Goal: Task Accomplishment & Management: Manage account settings

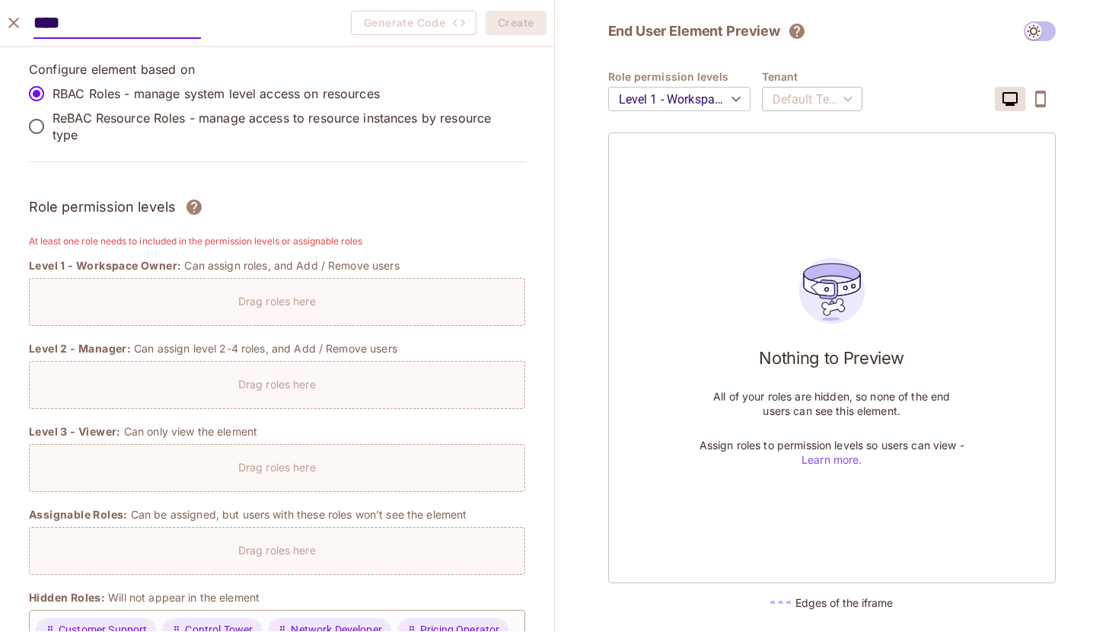
scroll to position [164, 0]
click at [13, 17] on icon "close" at bounding box center [14, 23] width 18 height 18
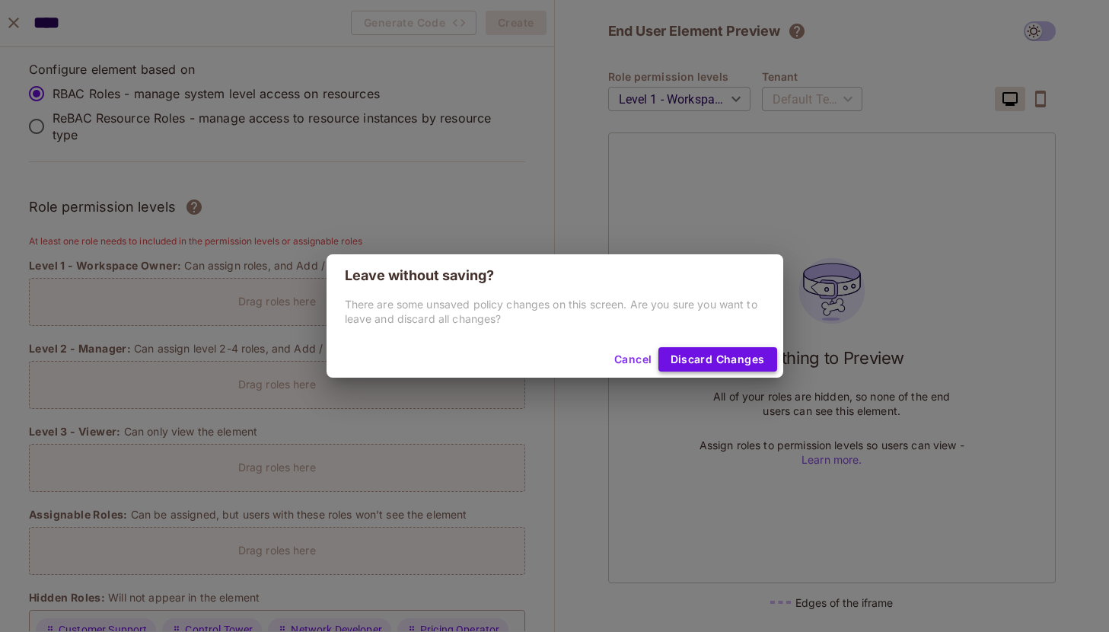
click at [709, 360] on button "Discard Changes" at bounding box center [717, 359] width 119 height 24
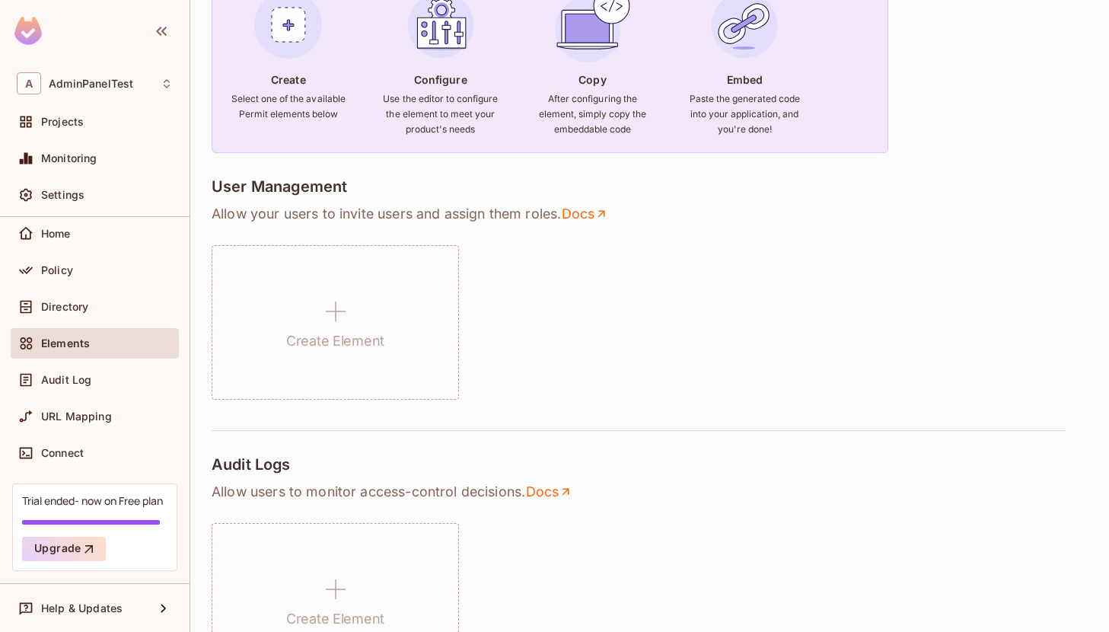
scroll to position [0, 0]
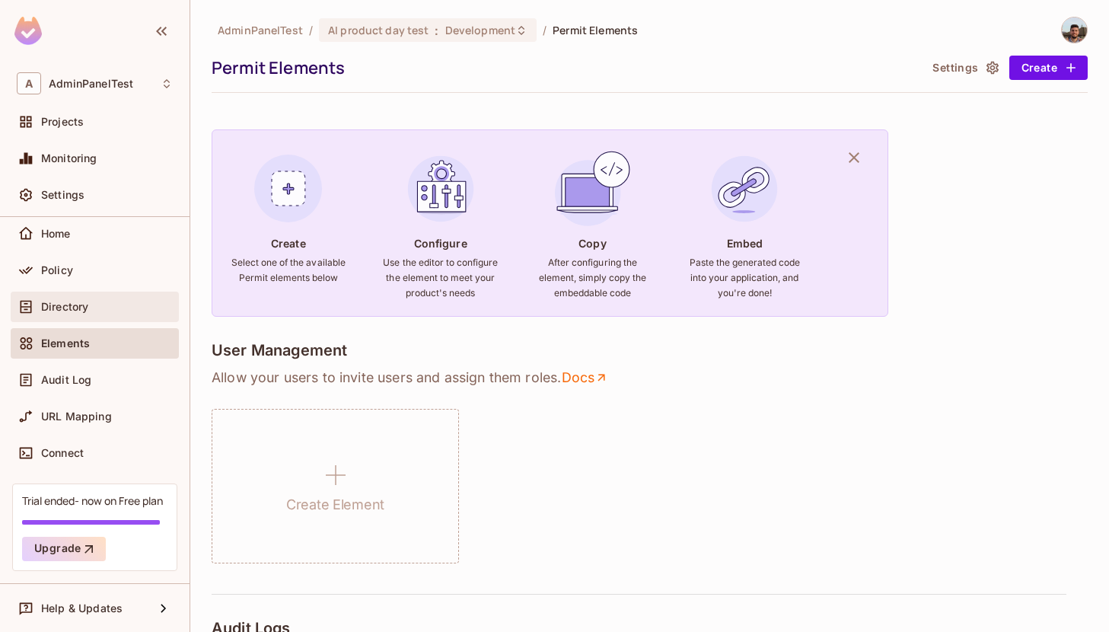
click at [74, 305] on span "Directory" at bounding box center [64, 307] width 47 height 12
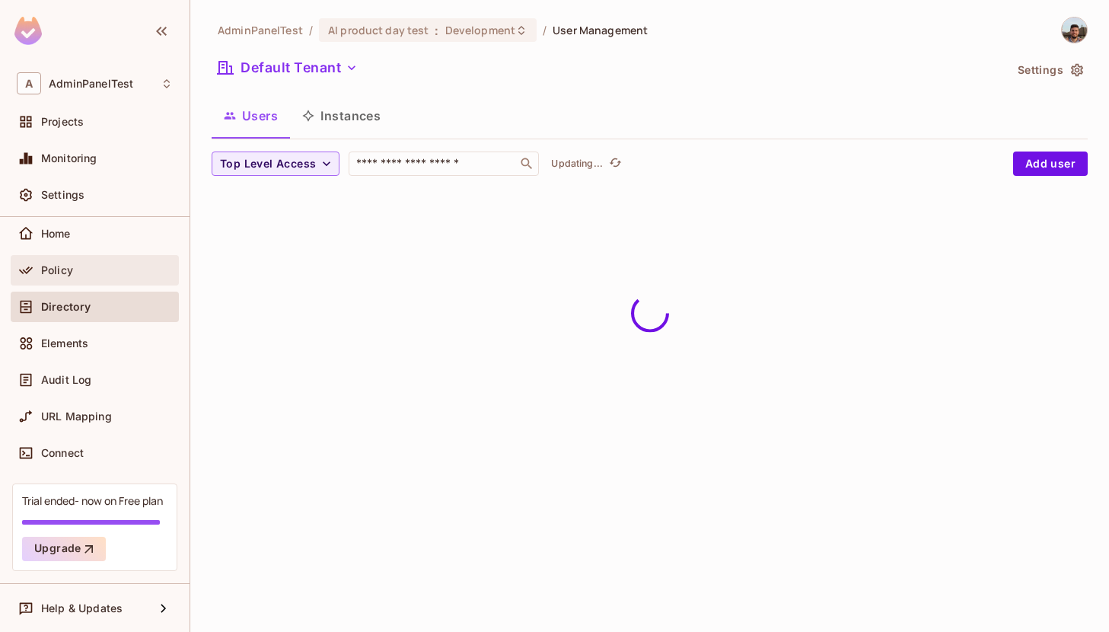
click at [57, 269] on span "Policy" at bounding box center [57, 270] width 32 height 12
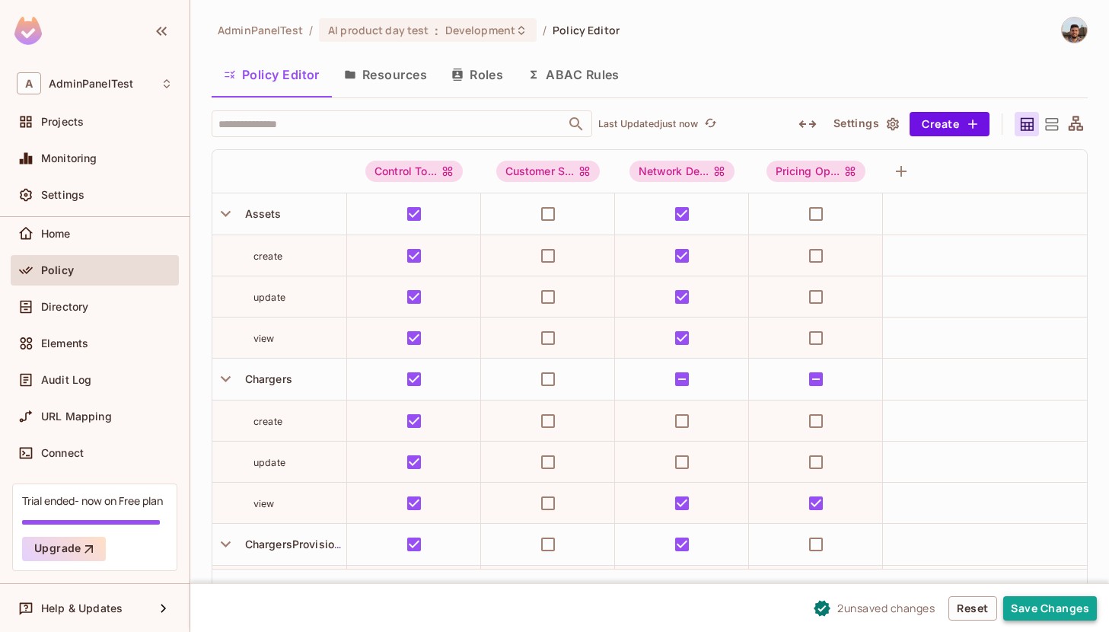
click at [1045, 610] on button "Save Changes" at bounding box center [1050, 608] width 94 height 24
click at [1060, 602] on button "Save Changes" at bounding box center [1050, 608] width 94 height 24
